Goal: Navigation & Orientation: Find specific page/section

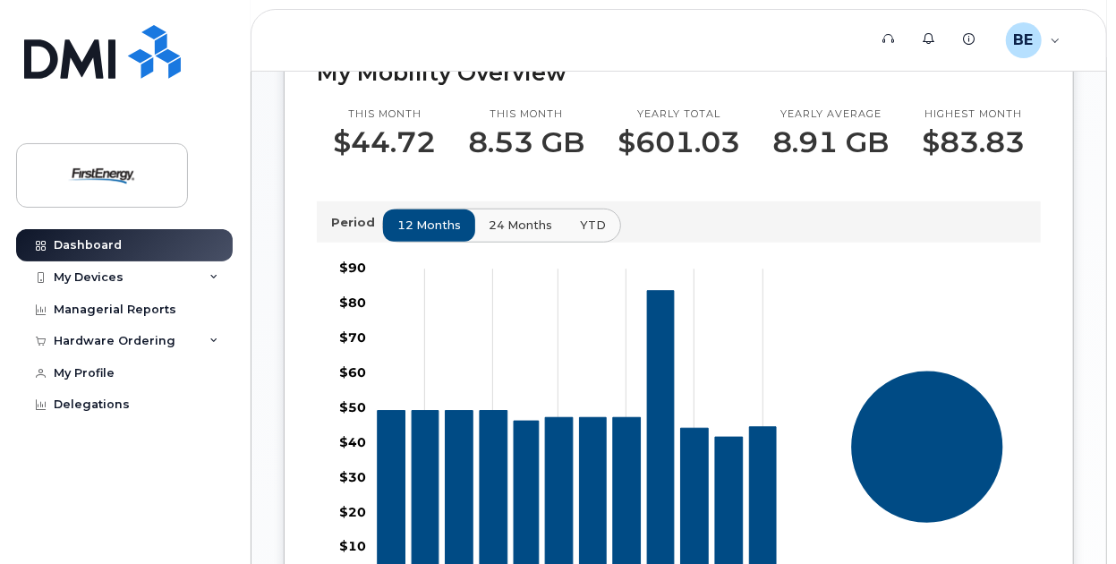
scroll to position [656, 0]
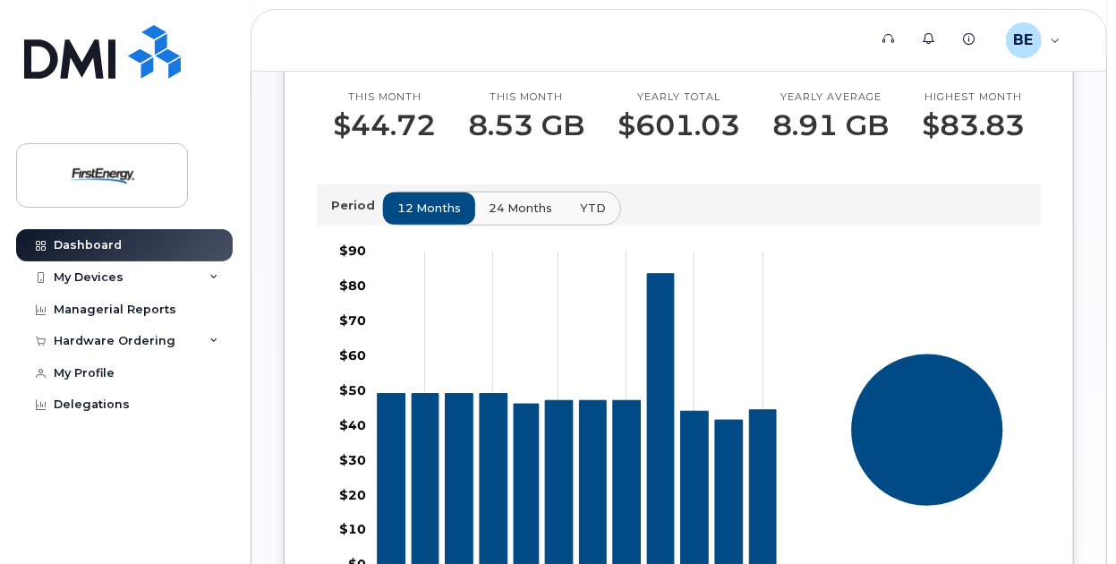
drag, startPoint x: 159, startPoint y: 285, endPoint x: 158, endPoint y: 295, distance: 10.9
click at [159, 285] on div "My Devices" at bounding box center [124, 277] width 217 height 32
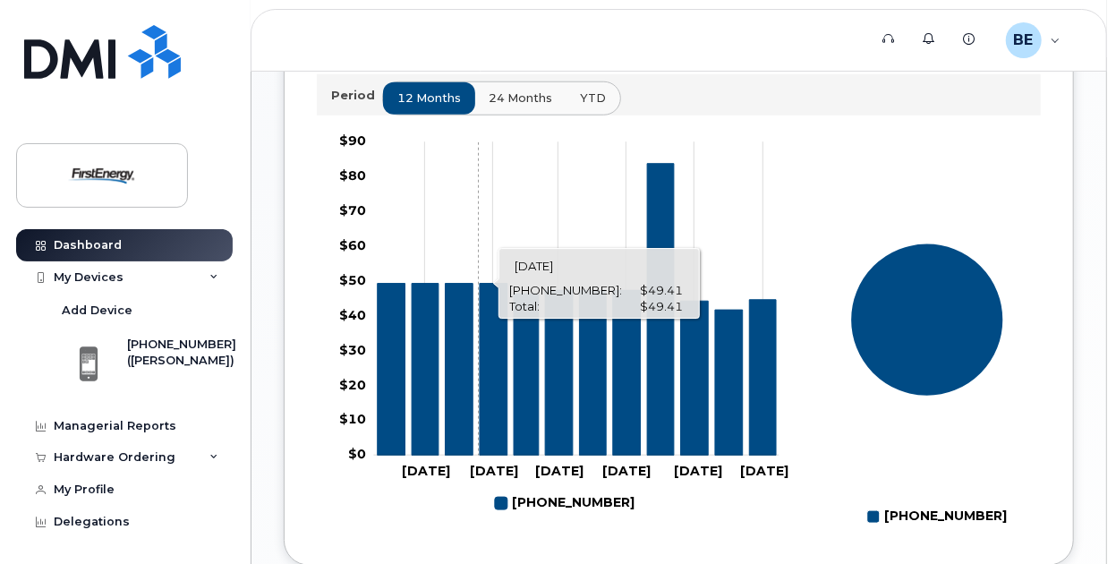
scroll to position [775, 0]
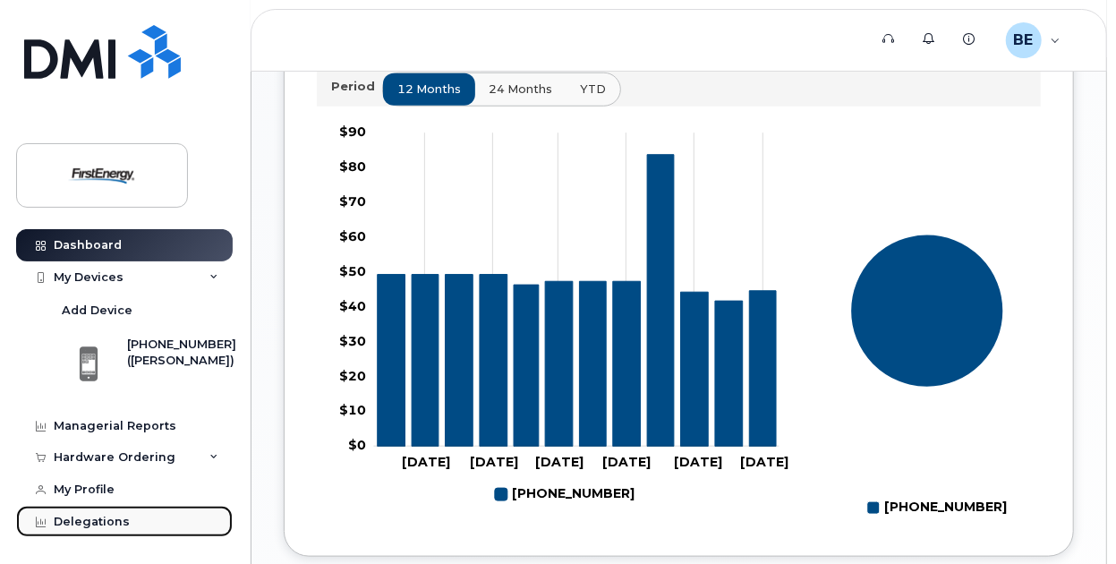
click at [120, 522] on div "Delegations" at bounding box center [92, 522] width 76 height 14
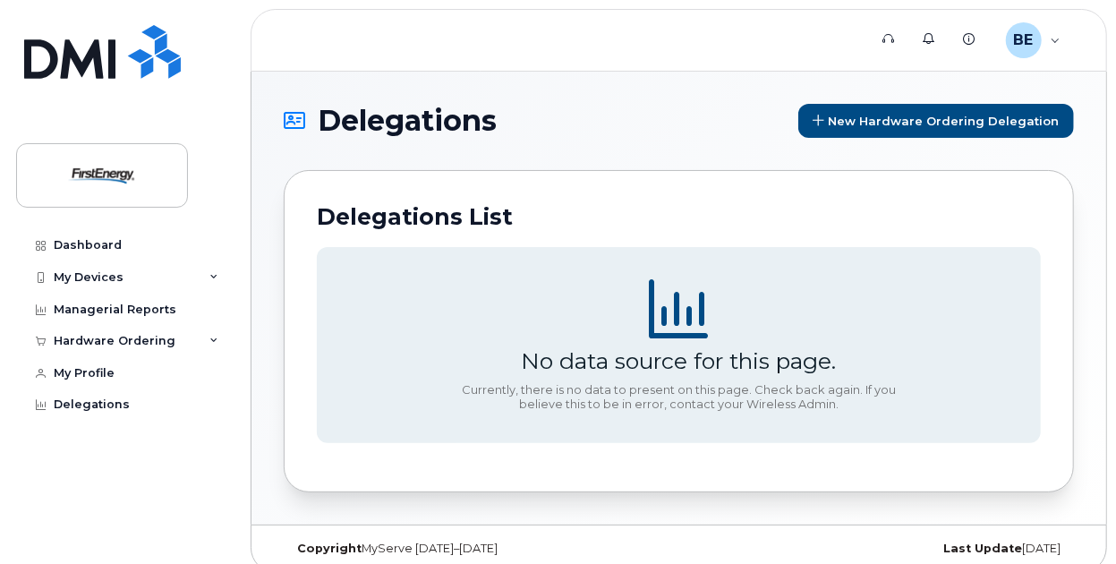
scroll to position [16, 0]
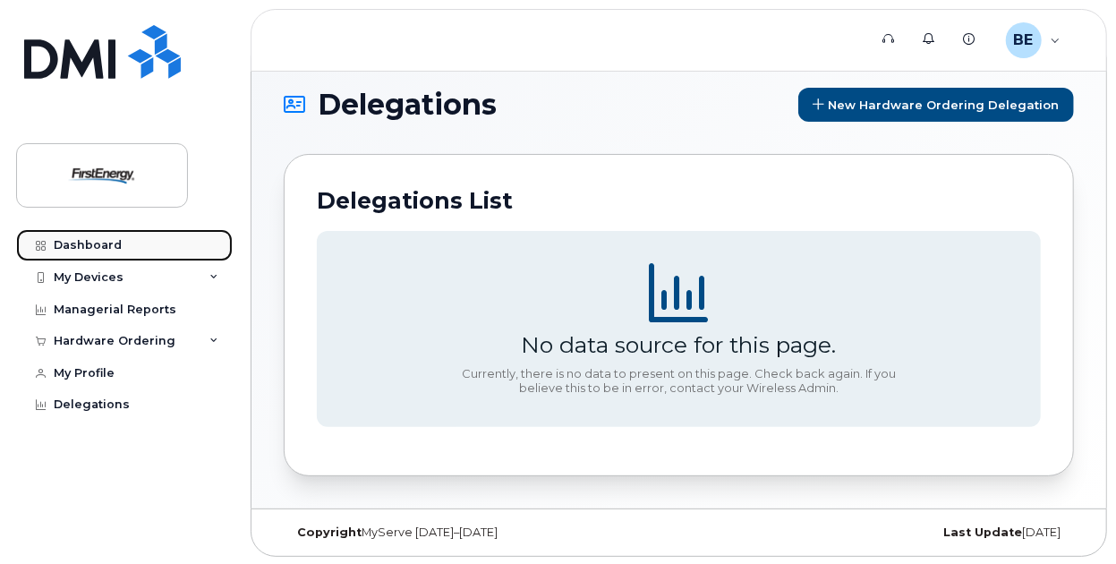
click at [84, 251] on div "Dashboard" at bounding box center [88, 245] width 68 height 14
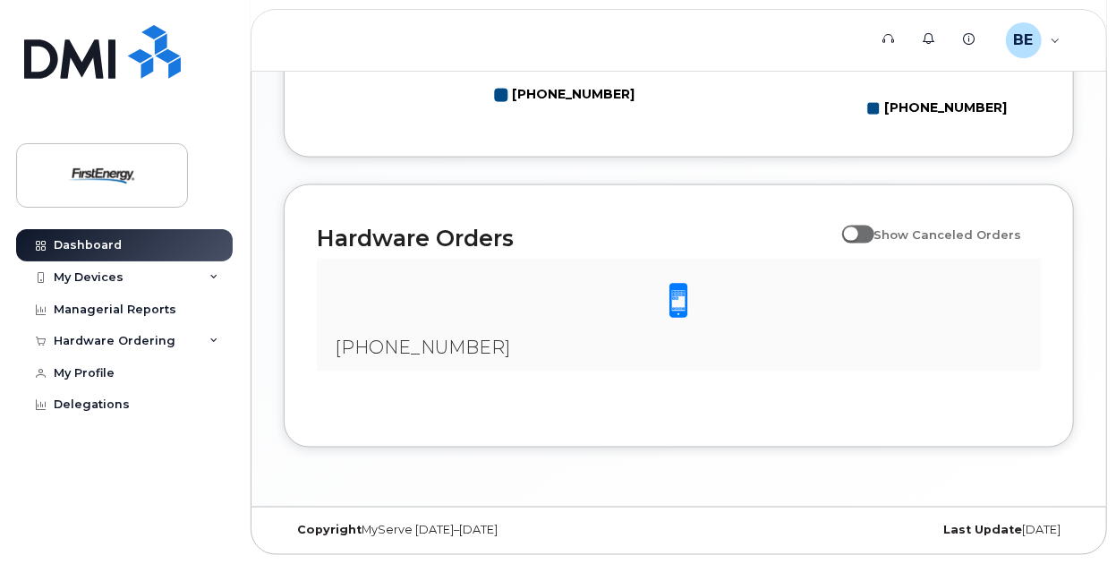
scroll to position [1201, 0]
click at [1060, 40] on div "BE Blake Eppler Employee" at bounding box center [1034, 40] width 80 height 36
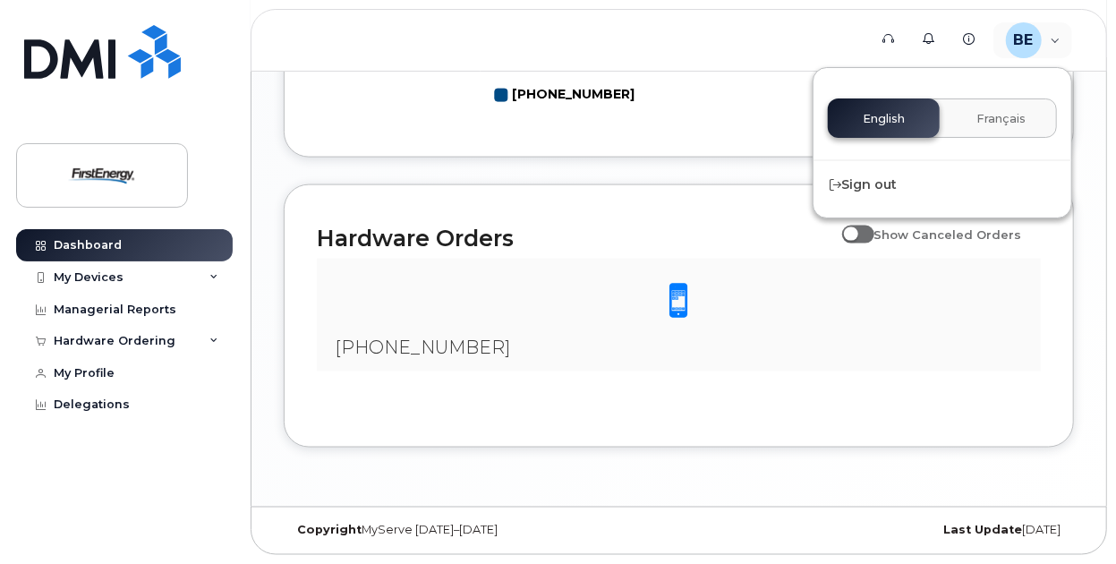
click at [734, 42] on header "Support Alerts Knowledge Base BE Blake Eppler Employee English Français Sign out" at bounding box center [679, 40] width 857 height 63
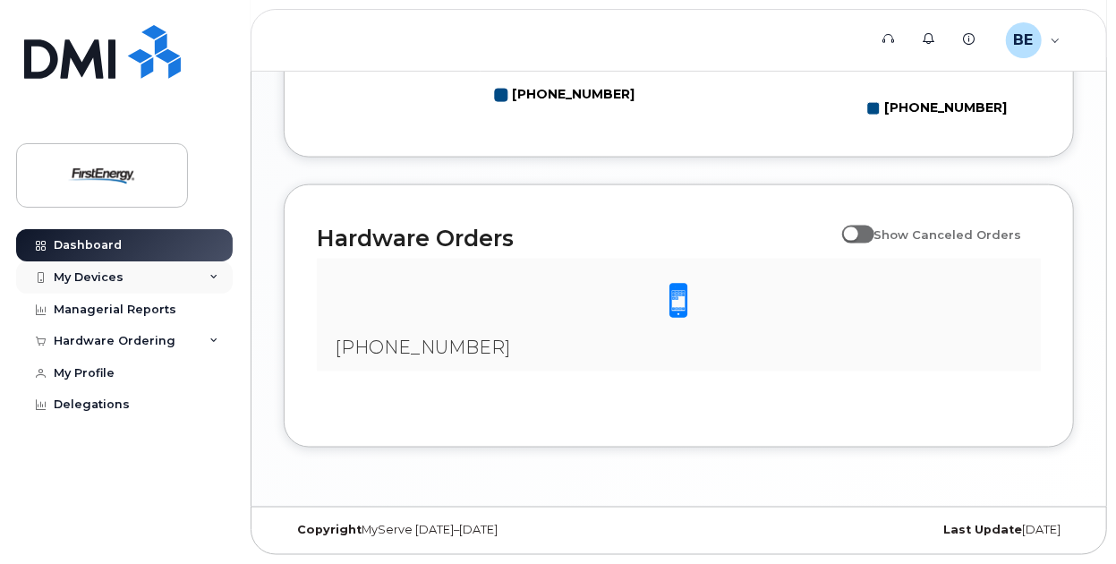
click at [156, 279] on div "My Devices" at bounding box center [124, 277] width 217 height 32
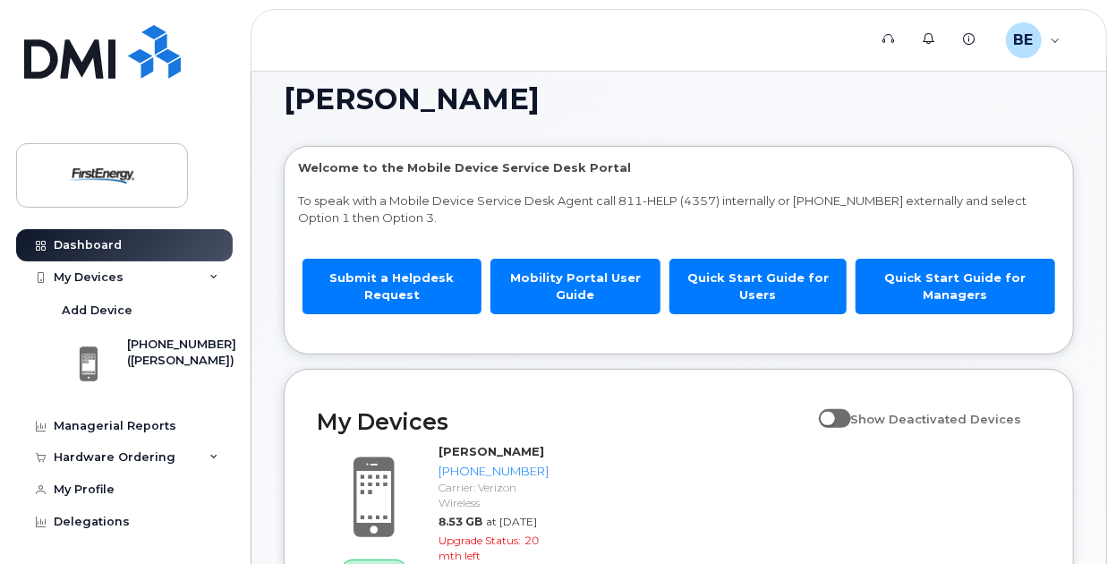
scroll to position [0, 0]
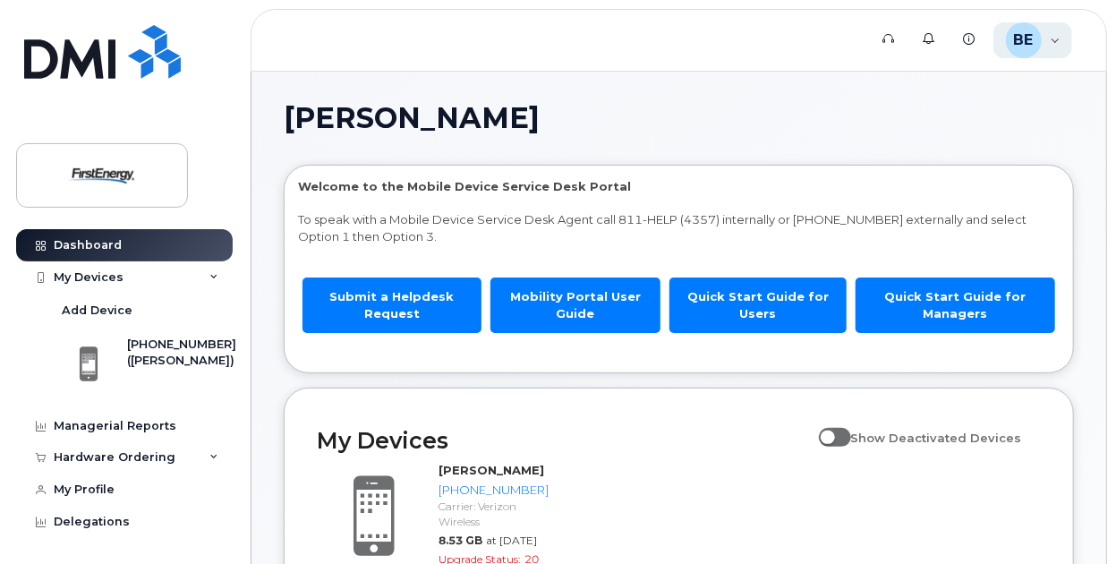
click at [1056, 31] on div "BE Blake Eppler Employee" at bounding box center [1034, 40] width 80 height 36
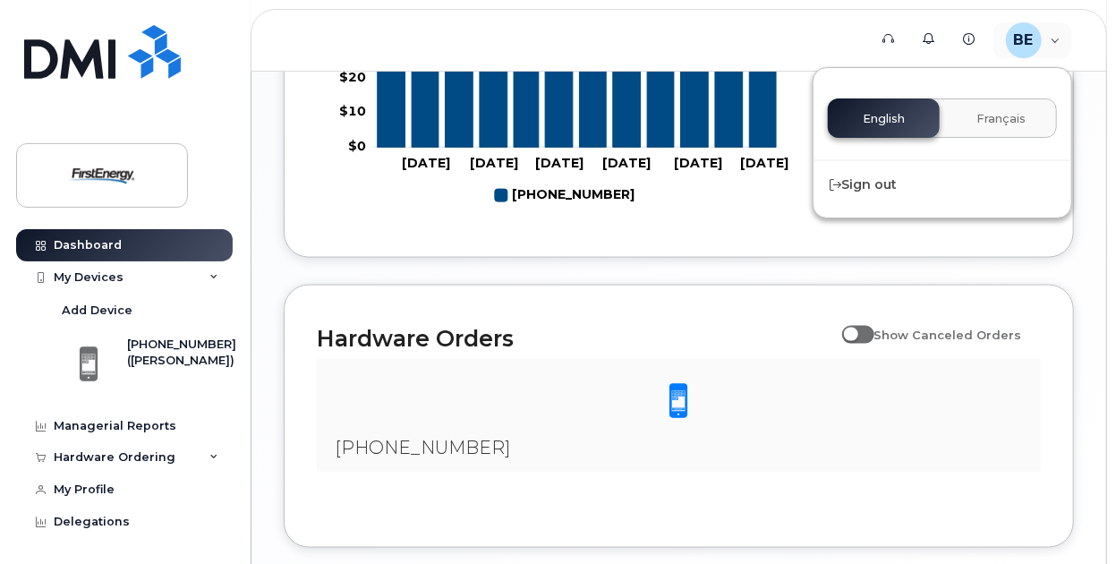
scroll to position [1201, 0]
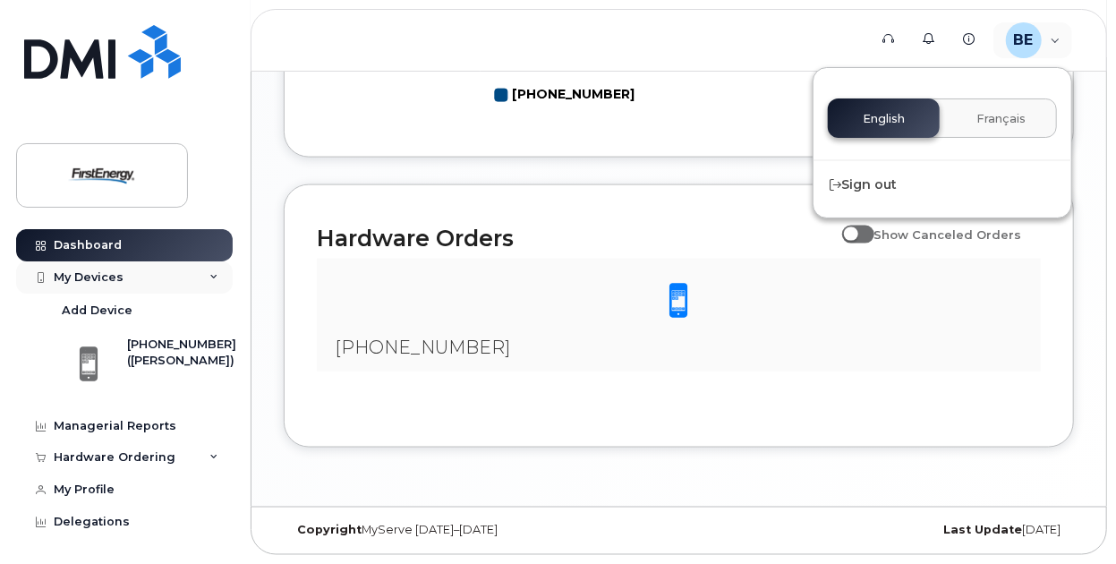
click at [68, 282] on div "My Devices" at bounding box center [89, 277] width 70 height 14
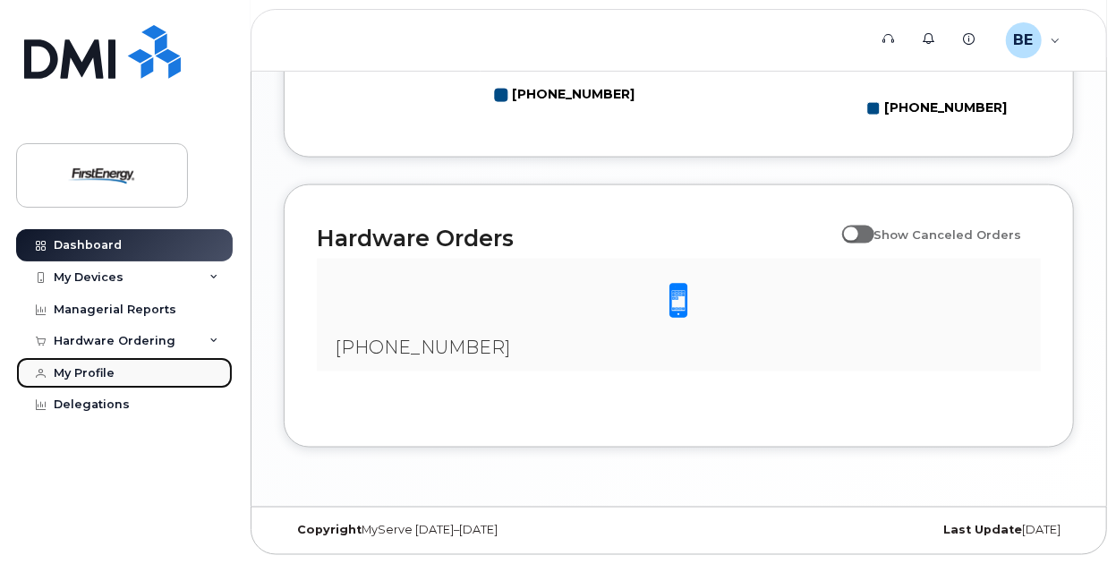
click at [104, 373] on div "My Profile" at bounding box center [84, 373] width 61 height 14
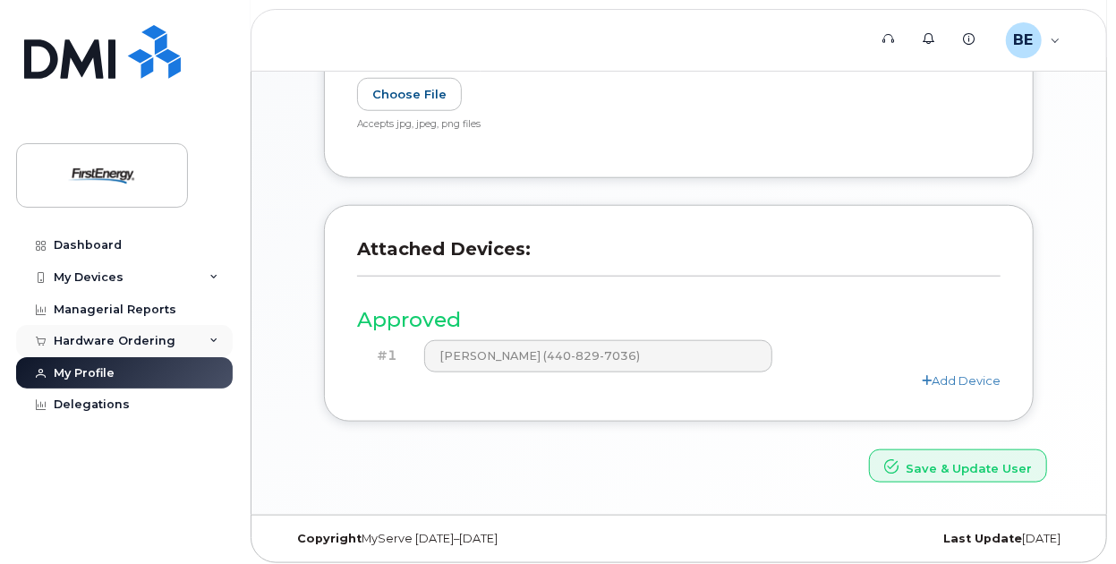
scroll to position [760, 0]
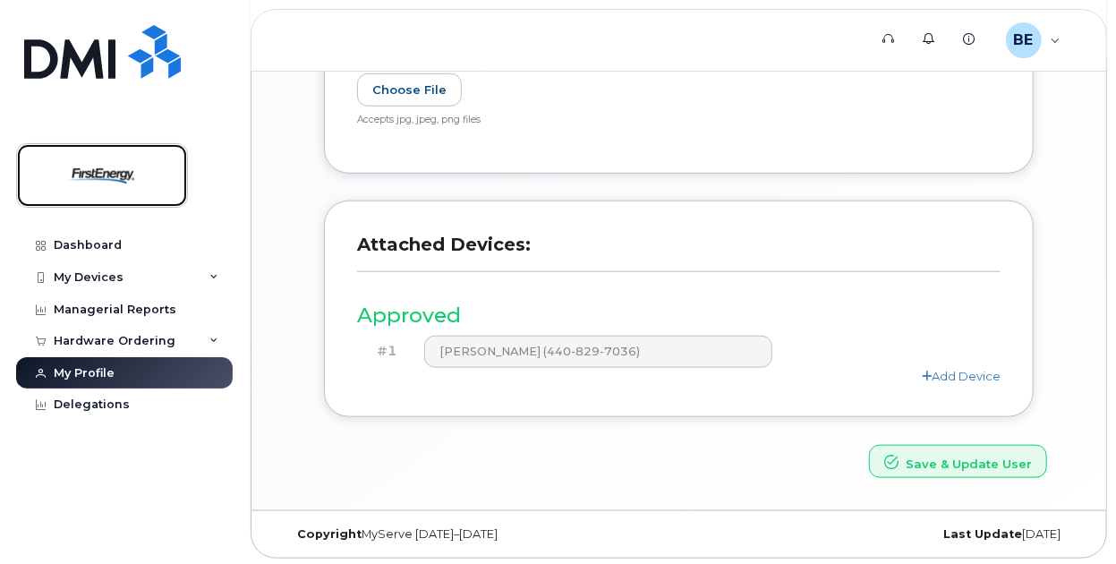
click at [119, 193] on img at bounding box center [102, 176] width 138 height 52
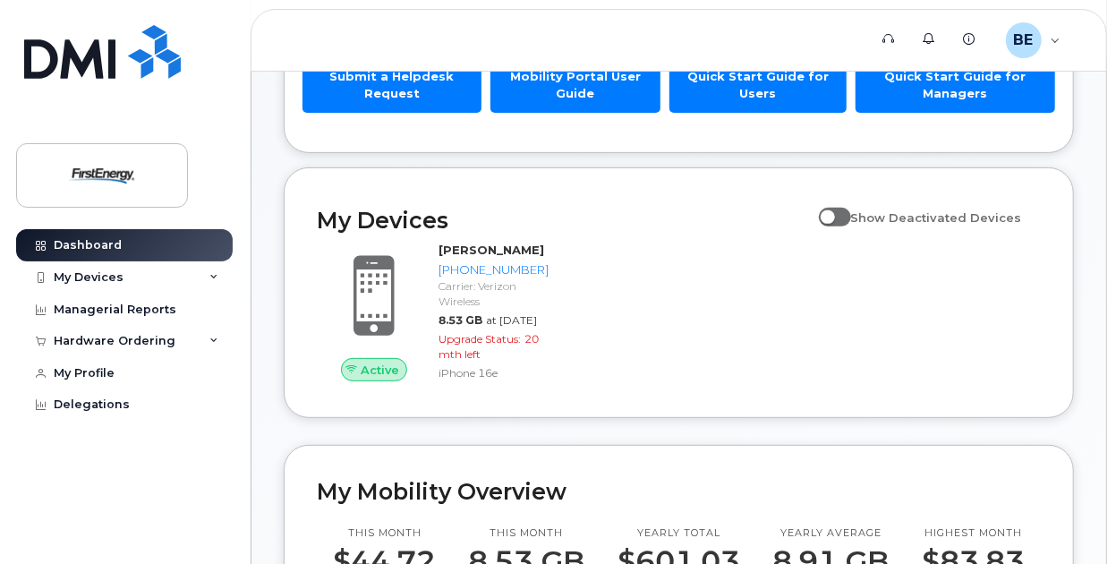
scroll to position [209, 0]
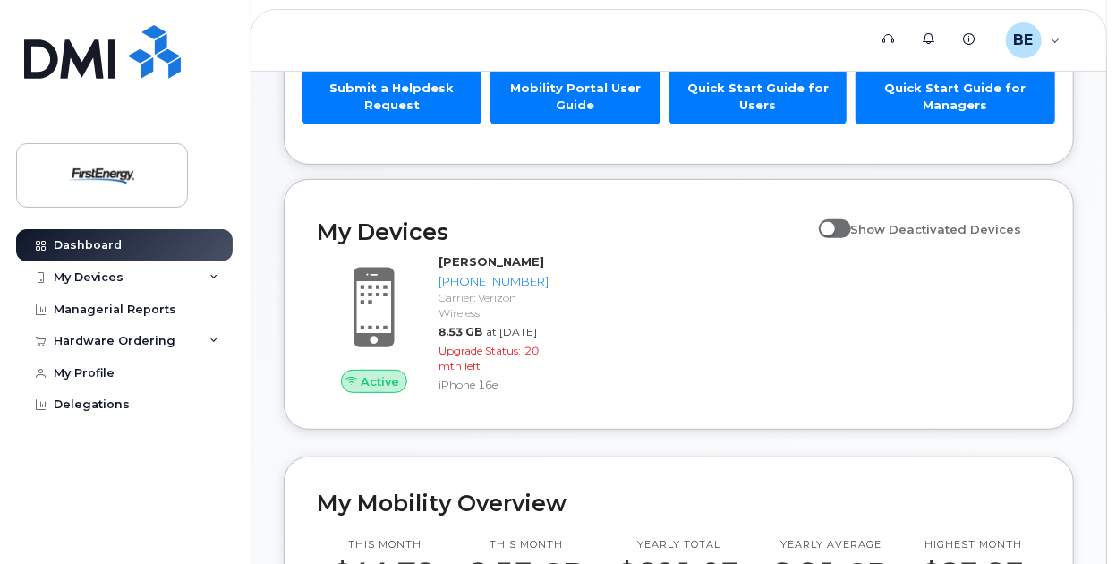
click at [851, 228] on span at bounding box center [835, 228] width 32 height 18
click at [833, 227] on input "Show Deactivated Devices" at bounding box center [826, 219] width 14 height 14
click at [851, 228] on span at bounding box center [835, 228] width 32 height 18
click at [833, 227] on input "Show Deactivated Devices" at bounding box center [826, 219] width 14 height 14
checkbox input "false"
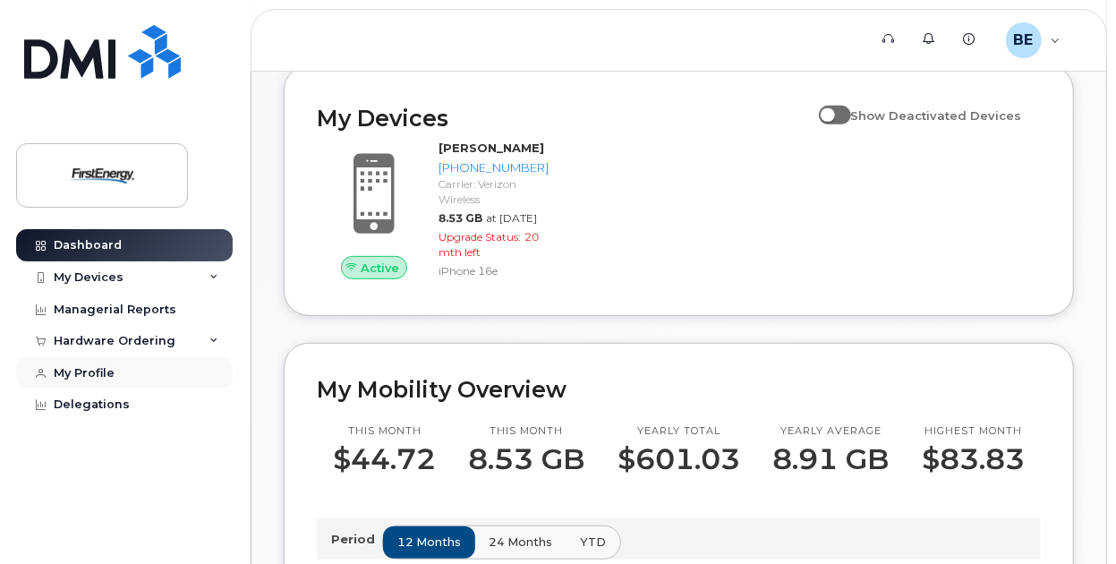
scroll to position [328, 0]
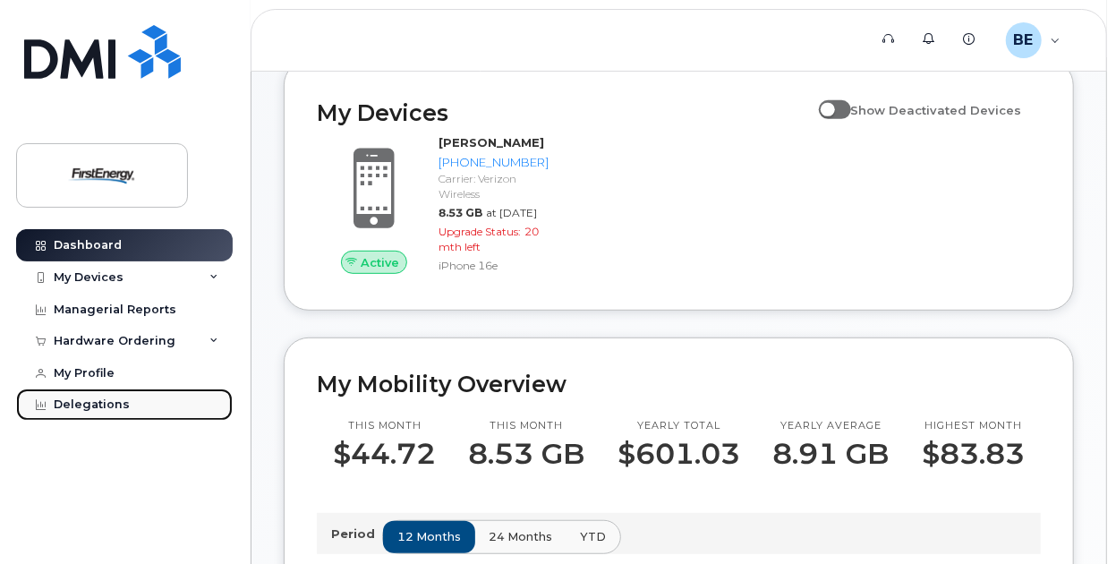
click at [73, 405] on div "Delegations" at bounding box center [92, 404] width 76 height 14
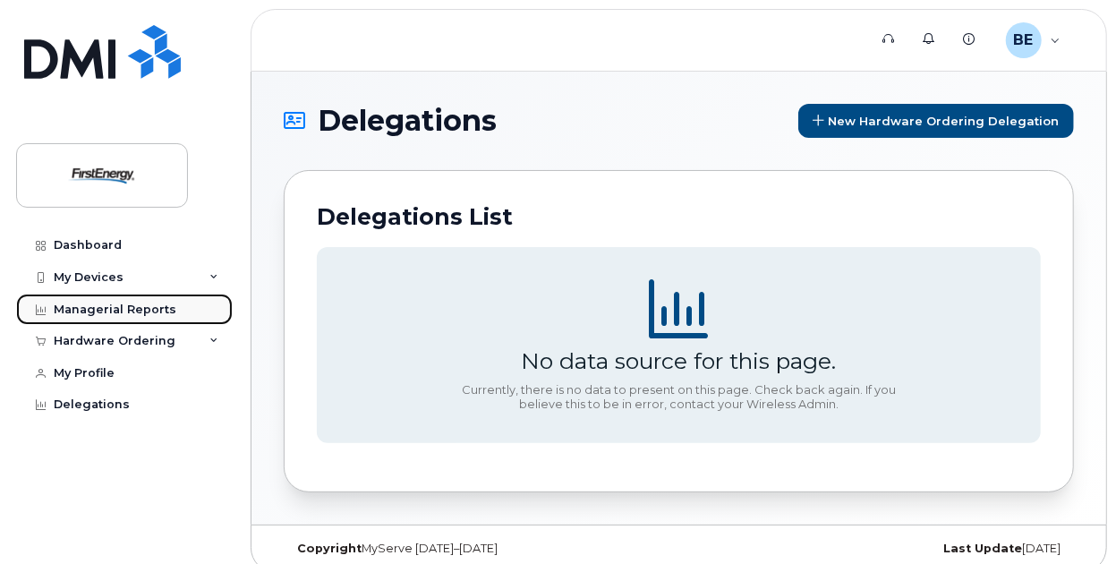
click at [124, 303] on div "Managerial Reports" at bounding box center [115, 310] width 123 height 14
